Goal: Task Accomplishment & Management: Manage account settings

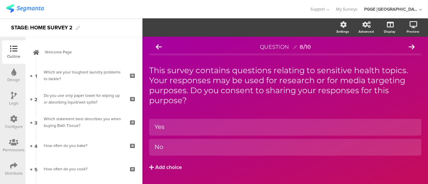
scroll to position [175, 0]
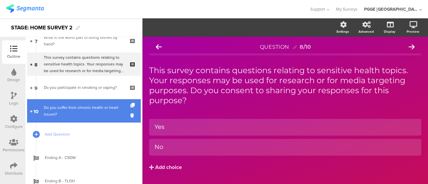
click at [93, 111] on div "Do you suffer from chronic health or heart issues?" at bounding box center [84, 110] width 80 height 13
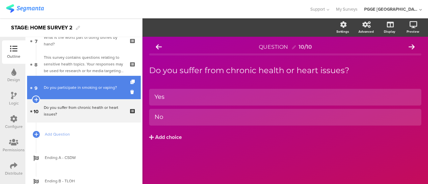
click at [93, 82] on link "9 Do you participate in smoking or vaping?" at bounding box center [84, 87] width 114 height 23
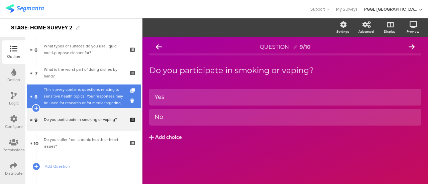
scroll to position [142, 0]
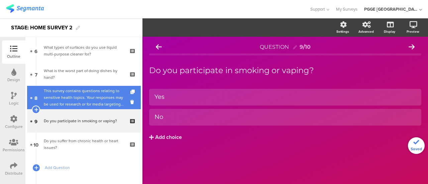
click at [81, 105] on div "This survey contains questions relating to sensitive health topics. Your respon…" at bounding box center [84, 98] width 80 height 20
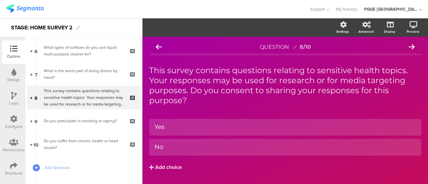
click at [15, 99] on icon at bounding box center [14, 95] width 6 height 7
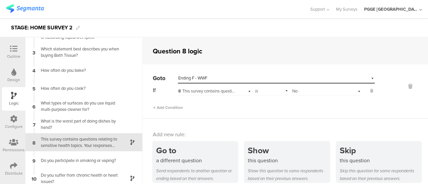
scroll to position [33, 0]
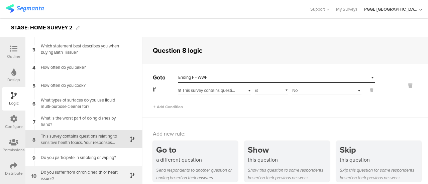
click at [88, 173] on div "Do you suffer from chronic health or heart issues?" at bounding box center [79, 175] width 84 height 13
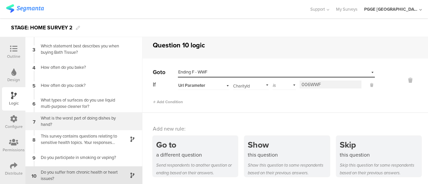
scroll to position [7, 0]
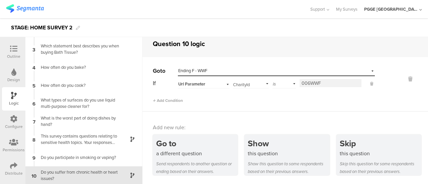
click at [12, 44] on div "Outline" at bounding box center [13, 51] width 23 height 23
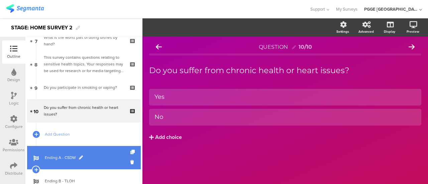
scroll to position [339, 0]
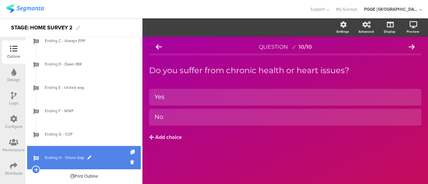
click at [99, 155] on span "Ending H - Chore Gap" at bounding box center [88, 158] width 86 height 7
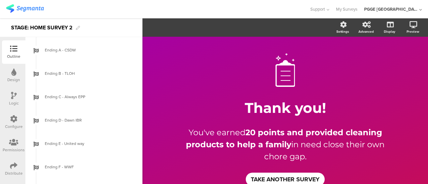
scroll to position [272, 0]
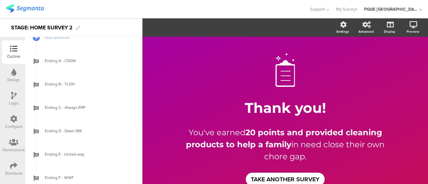
click at [12, 97] on icon at bounding box center [14, 95] width 6 height 7
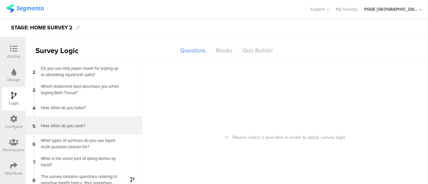
scroll to position [33, 0]
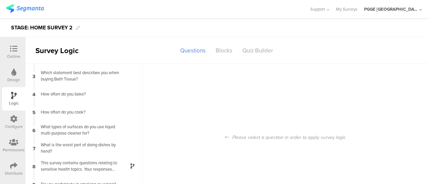
click at [13, 120] on icon at bounding box center [13, 118] width 7 height 7
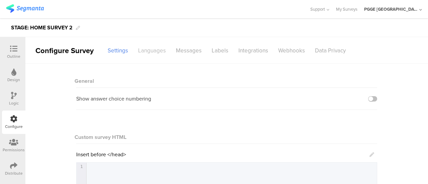
click at [161, 46] on div "Languages" at bounding box center [152, 51] width 38 height 12
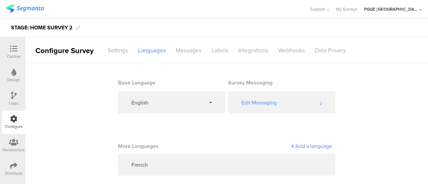
scroll to position [8, 0]
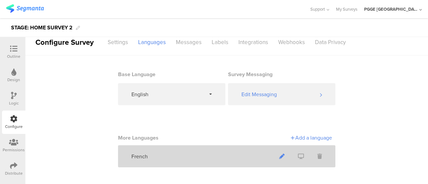
click at [279, 155] on icon at bounding box center [281, 156] width 5 height 5
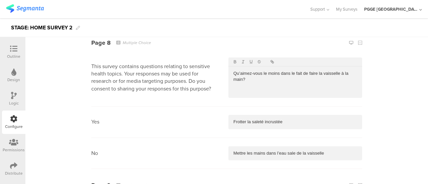
scroll to position [1673, 0]
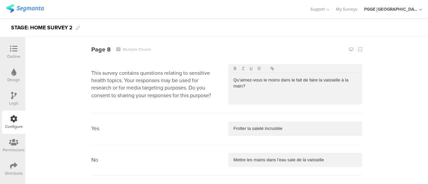
click at [256, 80] on p "Qu’aimez-vous le moins dans le fait de faire la vaisselle à la main?" at bounding box center [295, 83] width 124 height 12
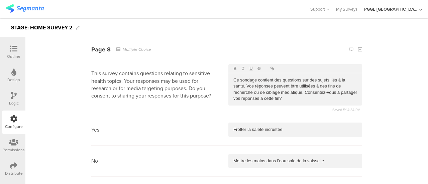
click at [266, 130] on div "Frotter la saleté incrustée" at bounding box center [295, 130] width 134 height 14
click at [247, 158] on p "Mettre les mains dans l’eau sale de la vaisselle" at bounding box center [295, 161] width 124 height 6
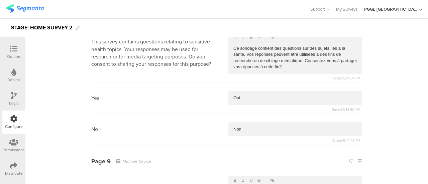
scroll to position [1739, 0]
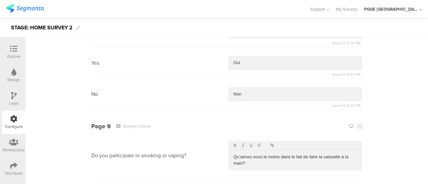
click at [255, 160] on p "Qu’aimez-vous le moins dans le fait de faire la vaisselle à la main?" at bounding box center [295, 160] width 124 height 12
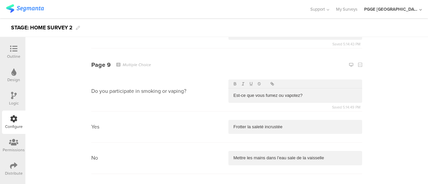
scroll to position [1840, 0]
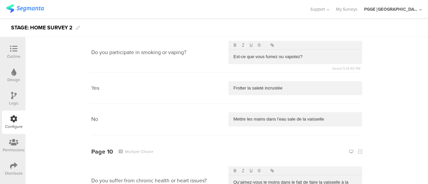
click at [268, 85] on p "Frotter la saleté incrustée" at bounding box center [295, 88] width 124 height 6
click at [252, 112] on div "Mettre les mains dans l’eau sale de la vaisselle" at bounding box center [295, 119] width 134 height 14
click at [248, 118] on p "Mettre les mains dans l’eau sale de la vaisselle" at bounding box center [295, 119] width 124 height 6
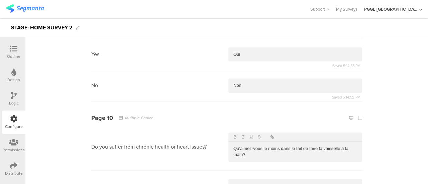
scroll to position [1907, 0]
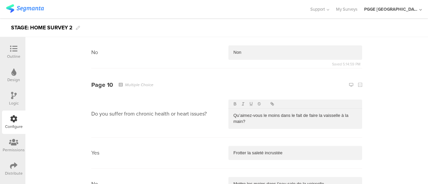
click at [247, 121] on p "Qu’aimez-vous le moins dans le fait de faire la vaisselle à la main?" at bounding box center [295, 119] width 124 height 12
click at [258, 116] on p "Souffrez-vous de problèmes de santé chroniques ou cardiaques?" at bounding box center [295, 119] width 124 height 12
click at [263, 120] on p "Souffrez-vous de problèmes de santé chroniques ou cardiaques?" at bounding box center [295, 119] width 124 height 12
click at [258, 146] on div "Frotter la saleté incrustée" at bounding box center [295, 153] width 134 height 14
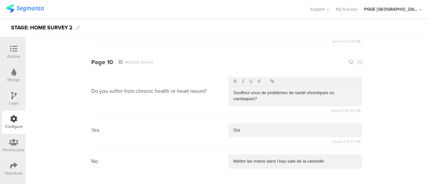
scroll to position [1940, 0]
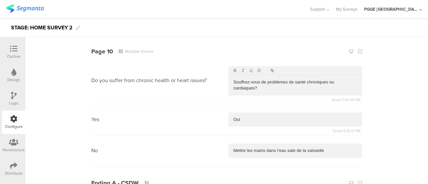
click at [247, 148] on p "Mettre les mains dans l’eau sale de la vaisselle" at bounding box center [295, 151] width 124 height 6
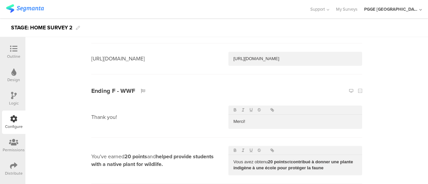
scroll to position [2910, 0]
click at [269, 160] on strong "20 points" at bounding box center [277, 162] width 19 height 5
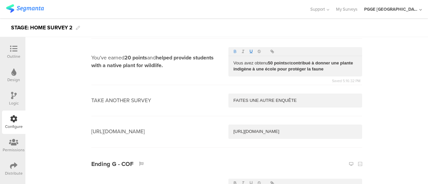
scroll to position [3044, 0]
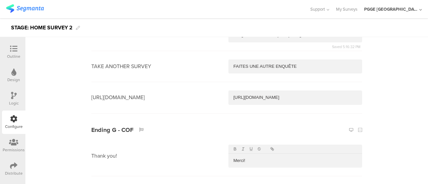
click at [12, 50] on icon at bounding box center [13, 48] width 7 height 7
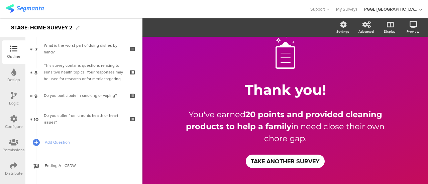
scroll to position [339, 0]
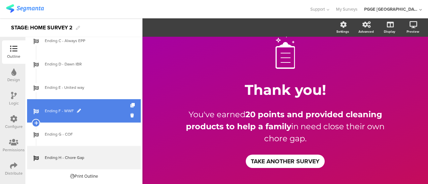
click at [89, 108] on span "Ending F - WWF" at bounding box center [88, 111] width 86 height 7
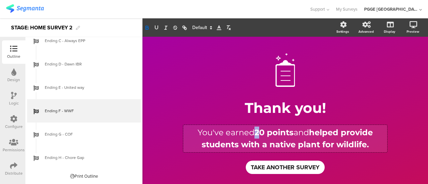
drag, startPoint x: 252, startPoint y: 125, endPoint x: 255, endPoint y: 127, distance: 3.6
click at [255, 127] on div "You've earned 20 points and helped provide students with a native plant for wil…" at bounding box center [285, 138] width 204 height 27
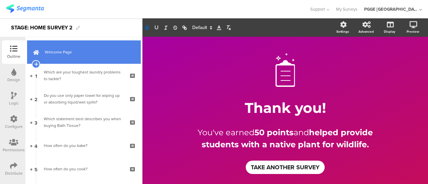
click at [84, 58] on link "Welcome Page" at bounding box center [84, 51] width 114 height 23
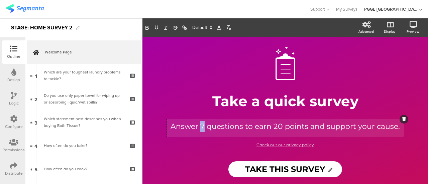
click at [203, 125] on div "Answer 7 questions to earn 20 points and support your cause. Answer 7 questions…" at bounding box center [285, 128] width 237 height 18
drag, startPoint x: 288, startPoint y: 124, endPoint x: 294, endPoint y: 125, distance: 5.4
click at [294, 125] on p "Answer 10 questions to earn 20 points and support your cause." at bounding box center [285, 126] width 234 height 11
click at [14, 99] on icon at bounding box center [14, 95] width 6 height 7
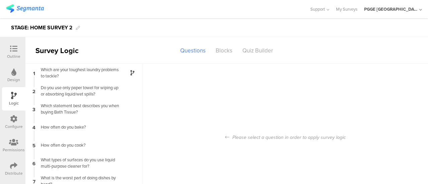
click at [16, 121] on icon at bounding box center [13, 118] width 7 height 7
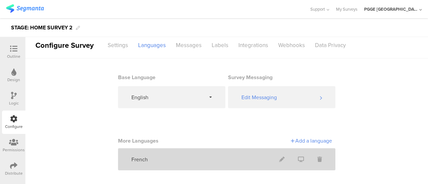
scroll to position [8, 0]
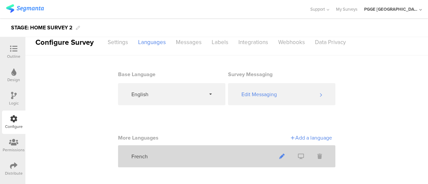
click at [280, 154] on icon at bounding box center [281, 156] width 5 height 5
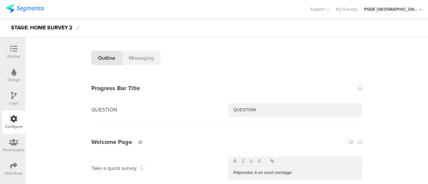
scroll to position [100, 0]
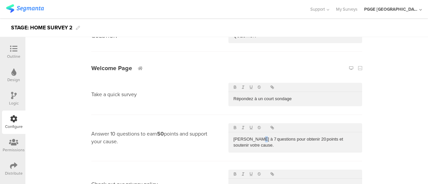
click at [258, 139] on p "Répondez à 7 questions pour obtenir 20 points et soutenir votre cause." at bounding box center [295, 142] width 124 height 12
drag, startPoint x: 305, startPoint y: 139, endPoint x: 310, endPoint y: 139, distance: 4.3
click at [310, 139] on p "Répondez à 10 questions pour obtenir 20 points et soutenir votre cause." at bounding box center [295, 142] width 124 height 12
click at [189, 162] on section "Check out our privacy policy Consultez notre politique en matière de protection…" at bounding box center [226, 185] width 271 height 46
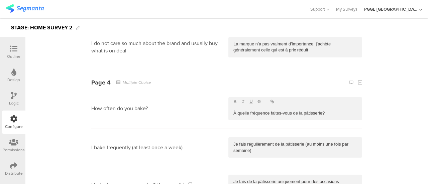
scroll to position [836, 0]
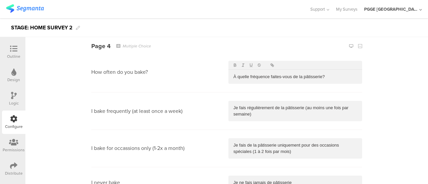
click at [13, 103] on div "Logic" at bounding box center [14, 103] width 10 height 6
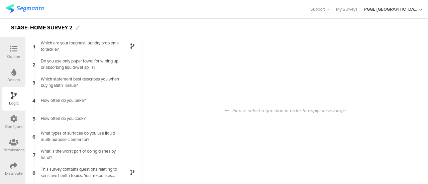
scroll to position [27, 0]
click at [12, 121] on icon at bounding box center [13, 118] width 7 height 7
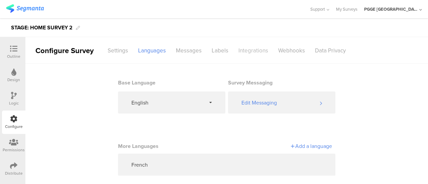
click at [247, 46] on div "Integrations" at bounding box center [253, 51] width 40 height 12
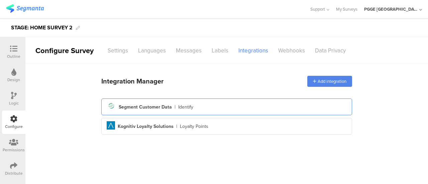
click at [276, 109] on div "Segment icon Created with Sketch. Segment Customer Data | Identify" at bounding box center [227, 106] width 240 height 11
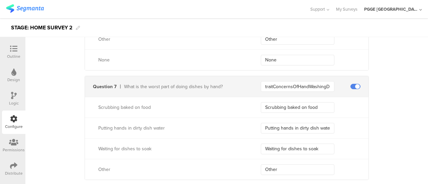
scroll to position [903, 0]
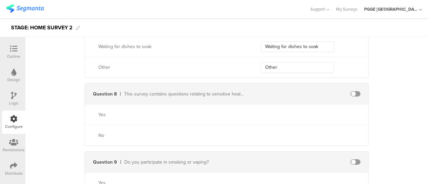
click at [355, 91] on span at bounding box center [356, 93] width 10 height 5
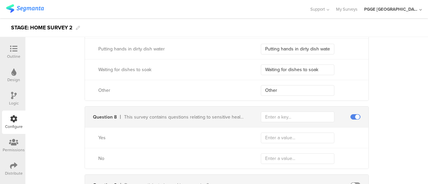
scroll to position [870, 0]
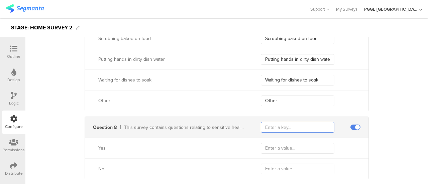
click at [273, 122] on input "text" at bounding box center [298, 127] width 74 height 11
paste input "traitSensitiveHealthOptIdValue"
type input "traitSensitiveHealthOptIdValue"
click at [270, 144] on input "text" at bounding box center [298, 148] width 74 height 11
paste input "Yes"
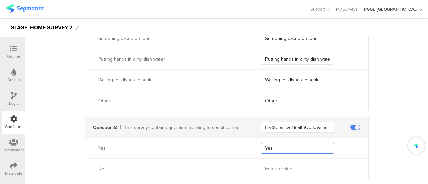
type input "Yes"
drag, startPoint x: 91, startPoint y: 167, endPoint x: 118, endPoint y: 167, distance: 26.8
click at [118, 167] on div "No" at bounding box center [165, 169] width 160 height 7
copy div "No"
click at [276, 167] on input "text" at bounding box center [298, 169] width 74 height 11
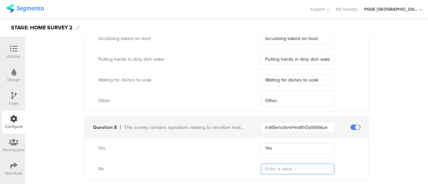
paste input "No"
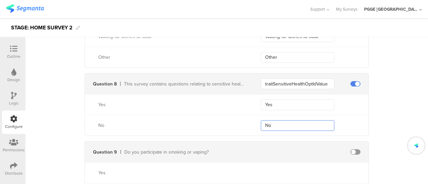
scroll to position [970, 0]
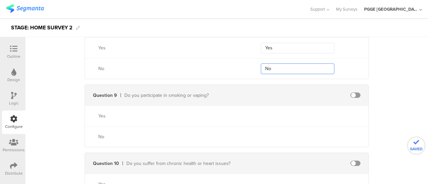
type input "No"
click at [352, 89] on div "Question 9 Do you participate in smoking or vaping?" at bounding box center [227, 95] width 284 height 21
click at [351, 93] on span at bounding box center [356, 95] width 10 height 5
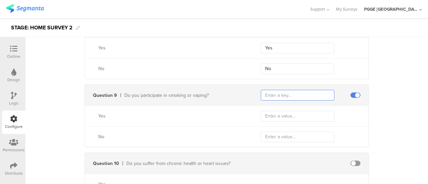
click at [285, 95] on input "text" at bounding box center [298, 95] width 74 height 11
paste input "traitSmokeHouseholdIdValue"
type input "traitSmokeHouseholdIdValue"
click at [100, 113] on div "Yes" at bounding box center [171, 116] width 147 height 7
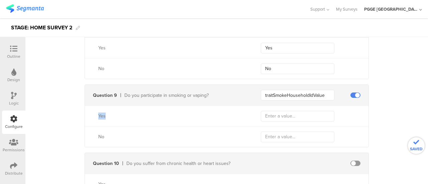
copy div "Yes"
click at [270, 119] on div "Yes" at bounding box center [227, 116] width 284 height 21
click at [271, 112] on input "text" at bounding box center [298, 116] width 74 height 11
paste input "Yes"
type input "Yes"
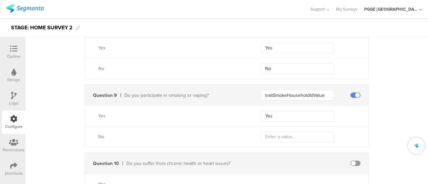
click at [98, 133] on div "No" at bounding box center [171, 136] width 147 height 7
copy div "No"
click at [266, 135] on input "text" at bounding box center [298, 137] width 74 height 11
paste input "No"
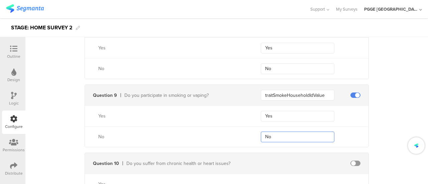
type input "No"
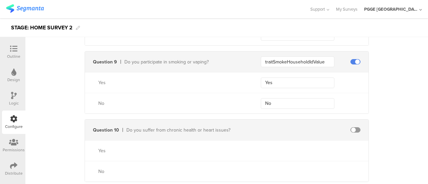
click at [354, 127] on span at bounding box center [356, 129] width 10 height 5
click at [297, 126] on input "text" at bounding box center [298, 130] width 74 height 11
paste input "traitChronicHealthIssuesIdValue"
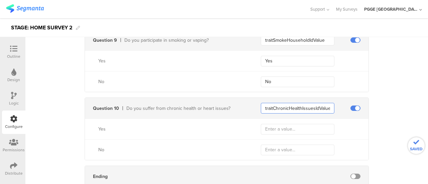
scroll to position [1070, 0]
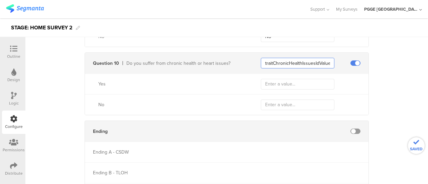
type input "traitChronicHealthIssuesIdValue"
click at [98, 81] on div "Yes" at bounding box center [171, 84] width 147 height 7
copy div "Yes"
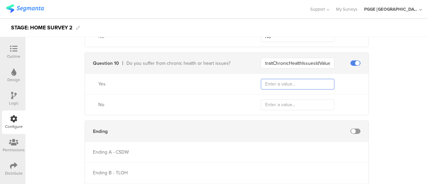
click at [287, 79] on input "text" at bounding box center [298, 84] width 74 height 11
paste input "Yes"
type input "Yes"
click at [98, 104] on div "No" at bounding box center [171, 104] width 147 height 7
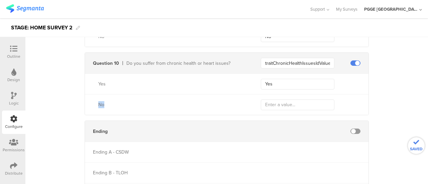
copy div "No"
click at [275, 103] on input "text" at bounding box center [298, 105] width 74 height 11
paste input "No"
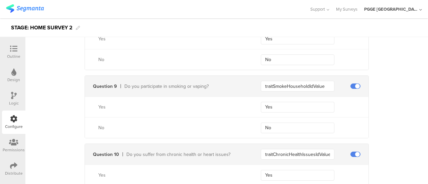
scroll to position [1079, 0]
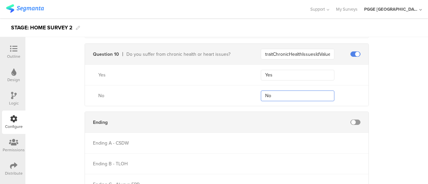
type input "No"
click at [15, 54] on div "Outline" at bounding box center [13, 57] width 13 height 6
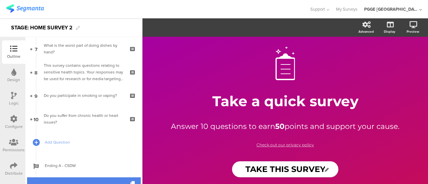
scroll to position [234, 0]
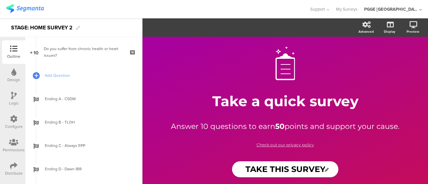
click at [16, 117] on icon at bounding box center [13, 118] width 7 height 7
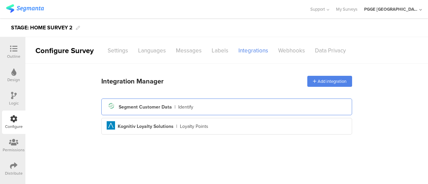
click at [213, 108] on div "Segment icon Created with Sketch. Segment Customer Data | Identify" at bounding box center [227, 106] width 240 height 11
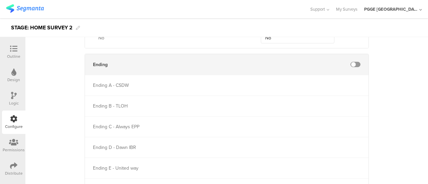
scroll to position [1213, 0]
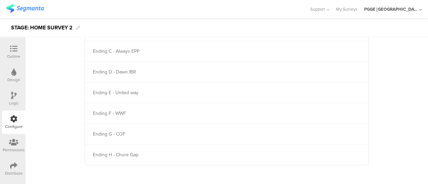
click at [11, 97] on icon at bounding box center [14, 95] width 6 height 7
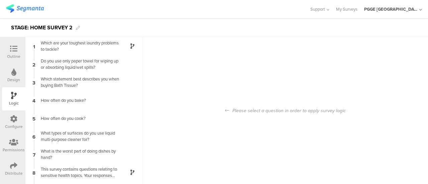
scroll to position [27, 0]
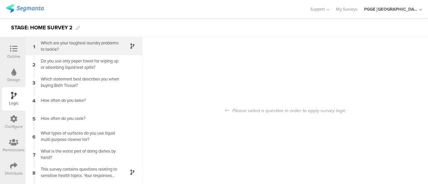
click at [106, 49] on div "Which are your toughest laundry problems to tackle?" at bounding box center [79, 46] width 84 height 13
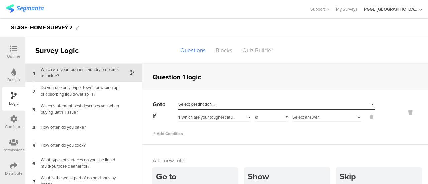
click at [15, 48] on icon at bounding box center [13, 48] width 7 height 7
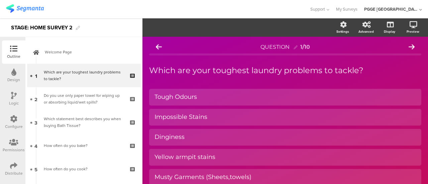
click at [11, 100] on div "Logic" at bounding box center [14, 103] width 10 height 6
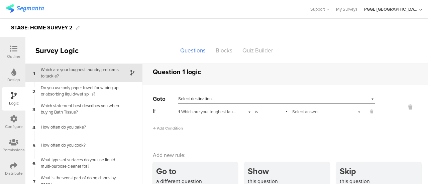
scroll to position [7, 0]
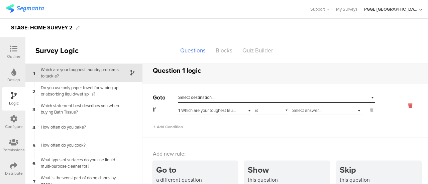
click at [402, 105] on icon at bounding box center [410, 106] width 16 height 8
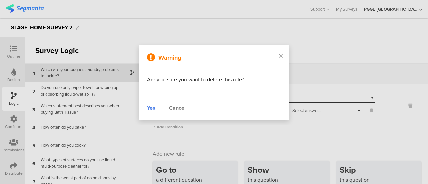
click at [153, 107] on div "Yes" at bounding box center [151, 108] width 8 height 8
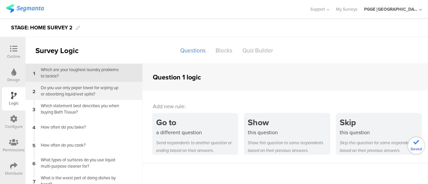
click at [78, 89] on div "Do you use only paper towel for wiping up or absorbing liquid/wet spills?" at bounding box center [79, 91] width 84 height 13
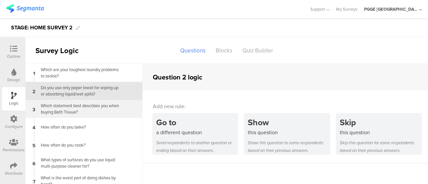
click at [72, 109] on div "Which statement best describes you when buying Bath Tissue?" at bounding box center [79, 109] width 84 height 13
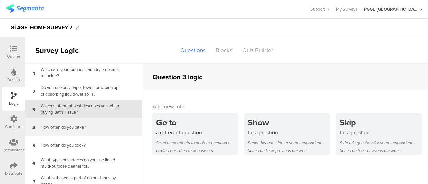
click at [66, 130] on div "How often do you bake?" at bounding box center [79, 127] width 84 height 6
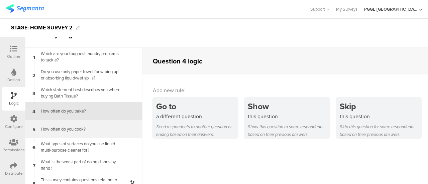
scroll to position [33, 0]
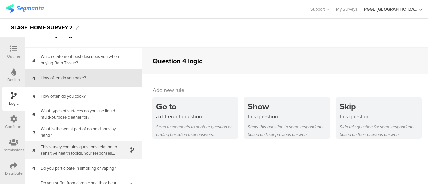
click at [89, 150] on div "This survey contains questions relating to sensitive health topics. Your respon…" at bounding box center [79, 150] width 84 height 13
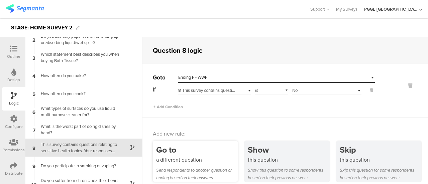
scroll to position [33, 0]
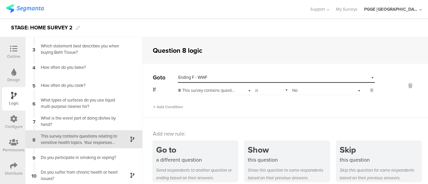
click at [16, 50] on icon at bounding box center [13, 48] width 7 height 7
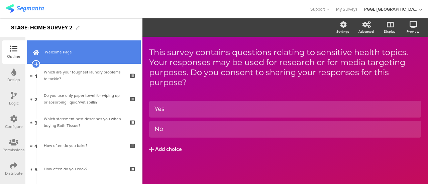
click at [79, 54] on span "Welcome Page" at bounding box center [88, 52] width 86 height 7
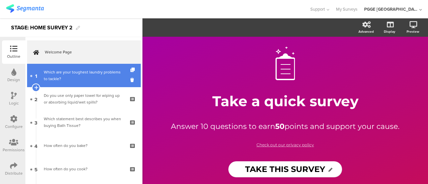
click at [79, 75] on div "Which are your toughest laundry problems to tackle?" at bounding box center [84, 75] width 80 height 13
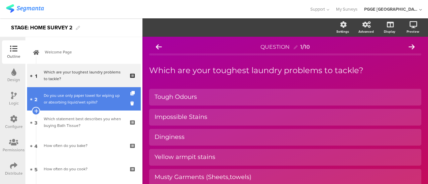
click at [80, 101] on div "Do you use only paper towel for wiping up or absorbing liquid/wet spills?" at bounding box center [84, 98] width 80 height 13
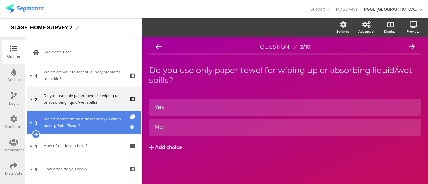
click at [83, 122] on div "Which statement best describes you when buying Bath Tissue?" at bounding box center [84, 122] width 80 height 13
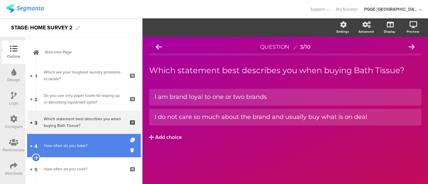
click at [77, 150] on link "4 How often do you bake?" at bounding box center [84, 145] width 114 height 23
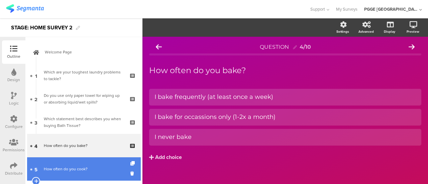
click at [88, 168] on div "How often do you cook?" at bounding box center [84, 169] width 80 height 7
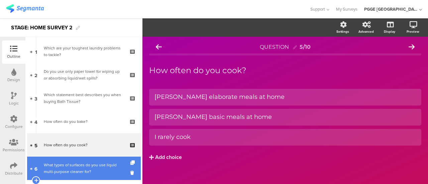
scroll to position [33, 0]
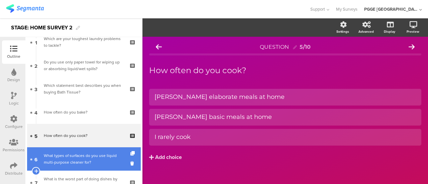
click at [97, 168] on link "6 What types of surfaces do you use liquid multi-purpose cleaner for?" at bounding box center [84, 159] width 114 height 23
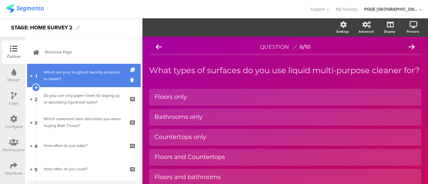
click at [102, 79] on div "Which are your toughest laundry problems to tackle?" at bounding box center [84, 75] width 80 height 13
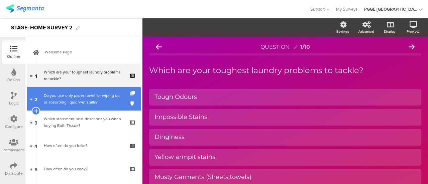
click at [94, 92] on link "2 Do you use only paper towel for wiping up or absorbing liquid/wet spills?" at bounding box center [84, 98] width 114 height 23
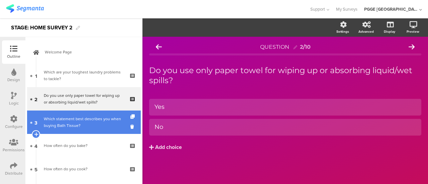
click at [92, 116] on div "Which statement best describes you when buying Bath Tissue?" at bounding box center [84, 122] width 80 height 13
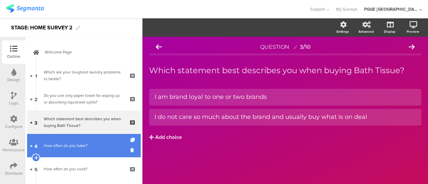
click at [88, 150] on link "4 How often do you bake?" at bounding box center [84, 145] width 114 height 23
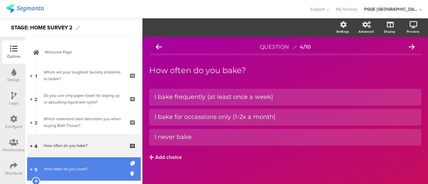
click at [93, 172] on div "How often do you cook?" at bounding box center [84, 169] width 80 height 7
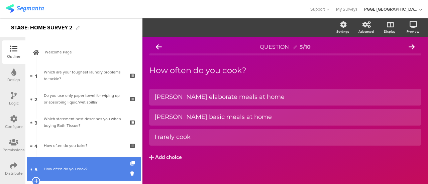
scroll to position [33, 0]
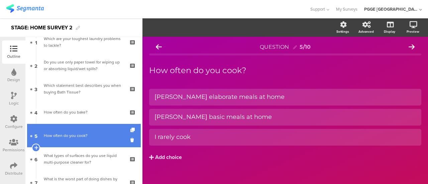
click at [105, 136] on div "How often do you cook?" at bounding box center [84, 135] width 80 height 7
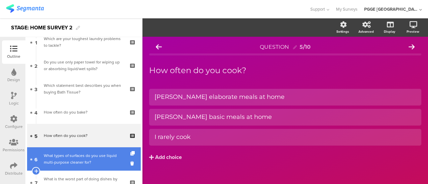
click at [105, 159] on div "What types of surfaces do you use liquid multi-purpose cleaner for?" at bounding box center [84, 159] width 80 height 13
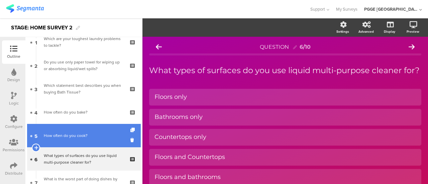
scroll to position [67, 0]
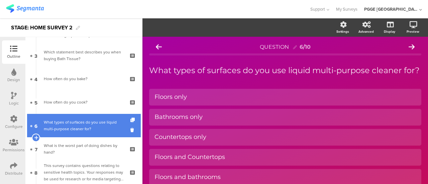
click at [106, 124] on div "What types of surfaces do you use liquid multi-purpose cleaner for?" at bounding box center [84, 125] width 80 height 13
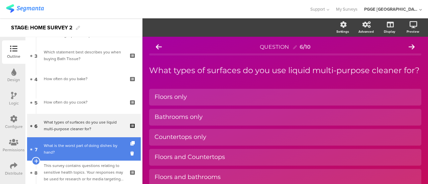
click at [101, 153] on div "What is the worst part of doing dishes by hand?" at bounding box center [84, 148] width 80 height 13
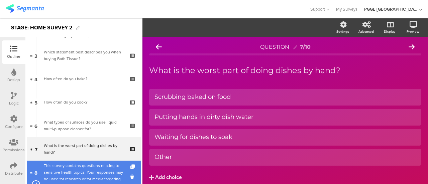
click at [102, 165] on div "This survey contains questions relating to sensitive health topics. Your respon…" at bounding box center [84, 173] width 80 height 20
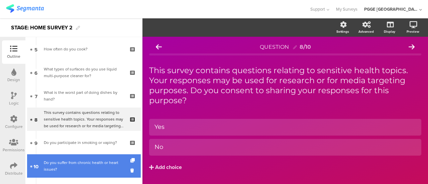
scroll to position [134, 0]
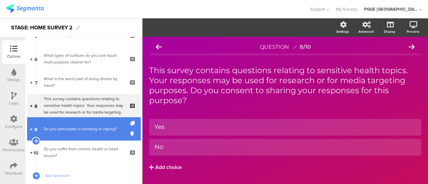
click at [101, 125] on link "9 Do you participate in smoking or vaping?" at bounding box center [84, 128] width 114 height 23
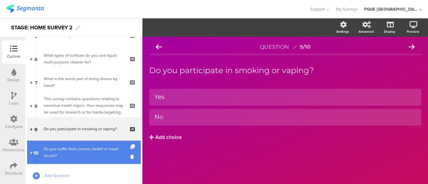
click at [93, 148] on div "Do you suffer from chronic health or heart issues?" at bounding box center [84, 152] width 80 height 13
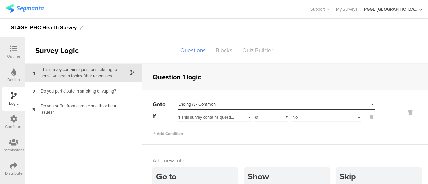
click at [14, 119] on icon at bounding box center [13, 118] width 7 height 7
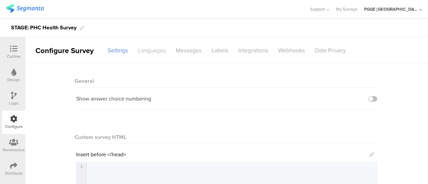
click at [146, 45] on div "Languages" at bounding box center [152, 51] width 38 height 12
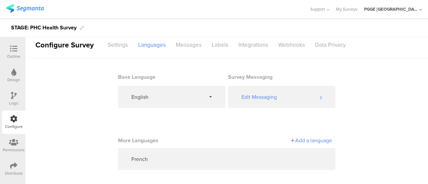
scroll to position [8, 0]
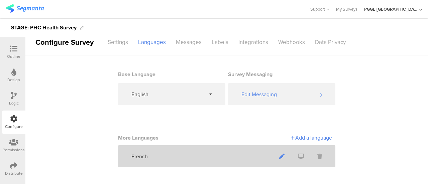
click at [280, 157] on icon at bounding box center [281, 156] width 5 height 5
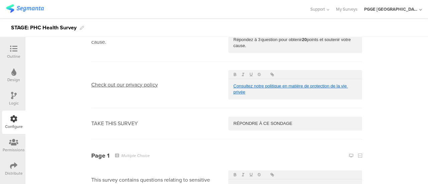
scroll to position [268, 0]
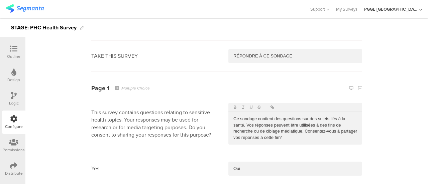
click at [300, 137] on p "Ce sondage contient des questions sur des sujets liés à la santé. Vos réponses …" at bounding box center [295, 128] width 124 height 25
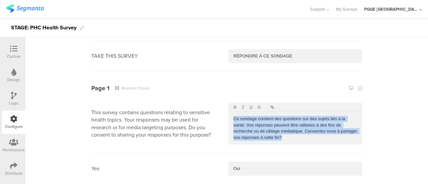
copy p "Ce sondage contient des questions sur des sujets liés à la santé. Vos réponses …"
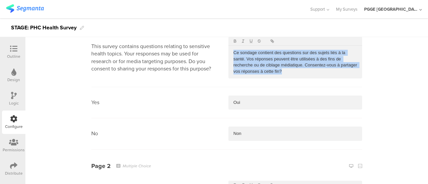
scroll to position [335, 0]
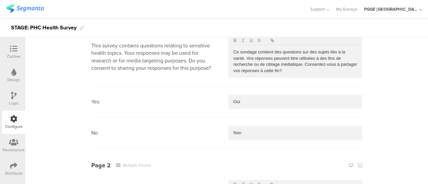
click at [245, 103] on p "Oui" at bounding box center [295, 102] width 124 height 6
copy p "Oui"
click at [251, 131] on p "Non" at bounding box center [295, 133] width 124 height 6
copy p "Non"
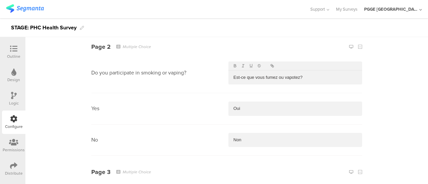
scroll to position [468, 0]
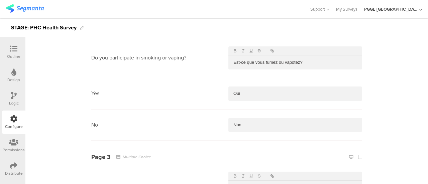
click at [316, 61] on p "Est-ce que vous fumez ou vapotez?" at bounding box center [295, 63] width 124 height 6
copy p "Est-ce que vous fumez ou vapotez?"
click at [246, 97] on div "Oui" at bounding box center [295, 94] width 134 height 14
copy p "Oui"
click at [256, 125] on p "Non" at bounding box center [295, 125] width 124 height 6
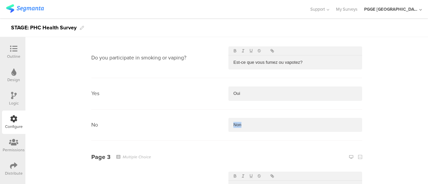
copy p "Non"
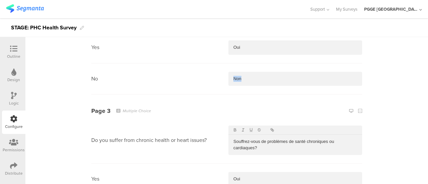
scroll to position [535, 0]
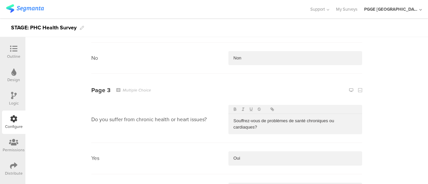
click at [256, 127] on p "Souffrez-vous de problèmes de santé chroniques ou cardiaques?" at bounding box center [295, 124] width 124 height 12
copy p "Souffrez-vous de problèmes de santé chroniques ou cardiaques?"
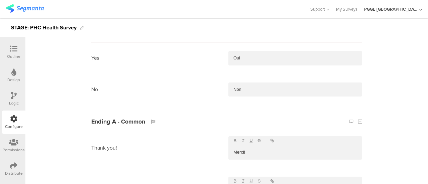
click at [247, 55] on p "Oui" at bounding box center [295, 58] width 124 height 6
copy p "Oui"
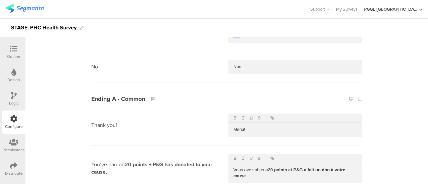
scroll to position [669, 0]
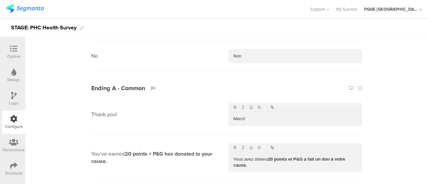
click at [248, 61] on div "Non" at bounding box center [295, 56] width 134 height 14
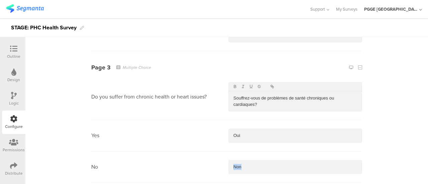
scroll to position [658, 0]
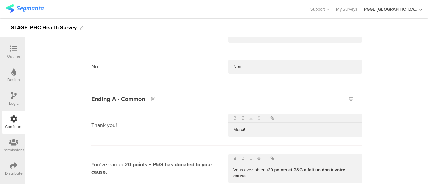
click at [14, 98] on icon at bounding box center [14, 95] width 6 height 7
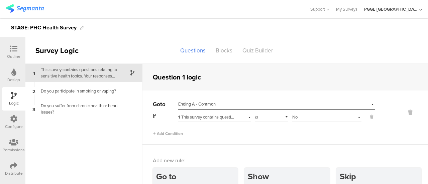
click at [10, 127] on div "Configure" at bounding box center [14, 127] width 18 height 6
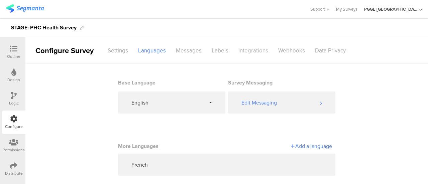
click at [244, 47] on div "Integrations" at bounding box center [253, 51] width 40 height 12
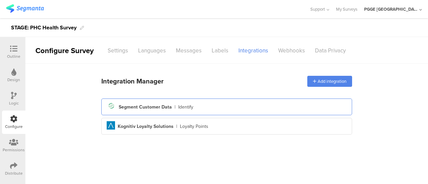
click at [212, 108] on div "Segment icon Created with Sketch. Segment Customer Data | Identify" at bounding box center [227, 106] width 240 height 11
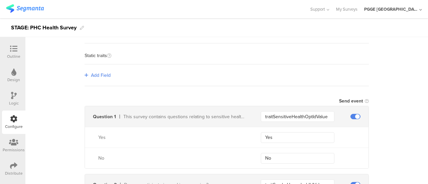
scroll to position [101, 0]
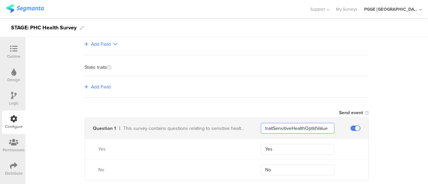
click at [278, 125] on input "traitSensitiveHealthOptIdValue" at bounding box center [298, 128] width 74 height 11
click at [277, 152] on input "Yes" at bounding box center [298, 149] width 74 height 11
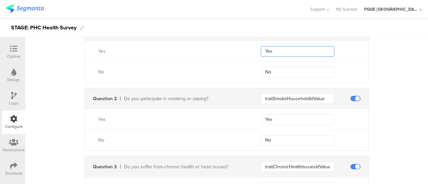
scroll to position [201, 0]
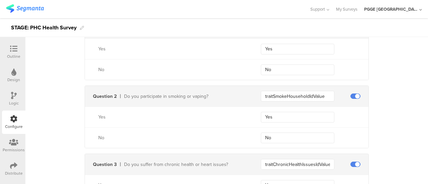
click at [277, 89] on div "Question 2 Do you participate in smoking or vaping? traitSmokeHouseholdIdValue" at bounding box center [227, 96] width 284 height 21
click at [276, 97] on input "traitSmokeHouseholdIdValue" at bounding box center [298, 96] width 74 height 11
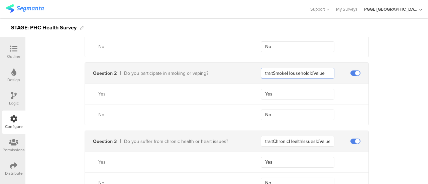
scroll to position [234, 0]
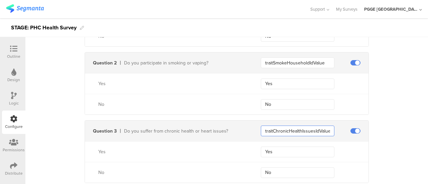
click at [277, 127] on input "traitChronicHealthIssuesIdValue" at bounding box center [298, 131] width 74 height 11
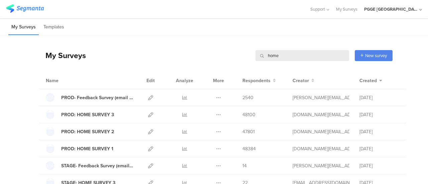
click at [283, 55] on input "home" at bounding box center [303, 55] width 94 height 11
paste input "ADULT"
type input "ADULT"
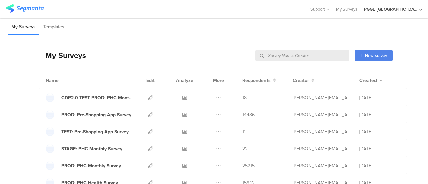
click at [314, 56] on input "text" at bounding box center [303, 55] width 94 height 11
click at [288, 55] on input "text" at bounding box center [303, 55] width 94 height 11
paste input "ADULT"
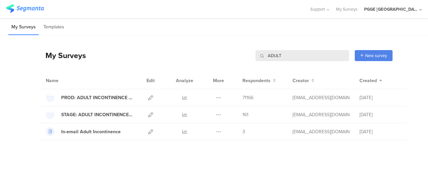
type input "ADULT"
